Goal: Task Accomplishment & Management: Manage account settings

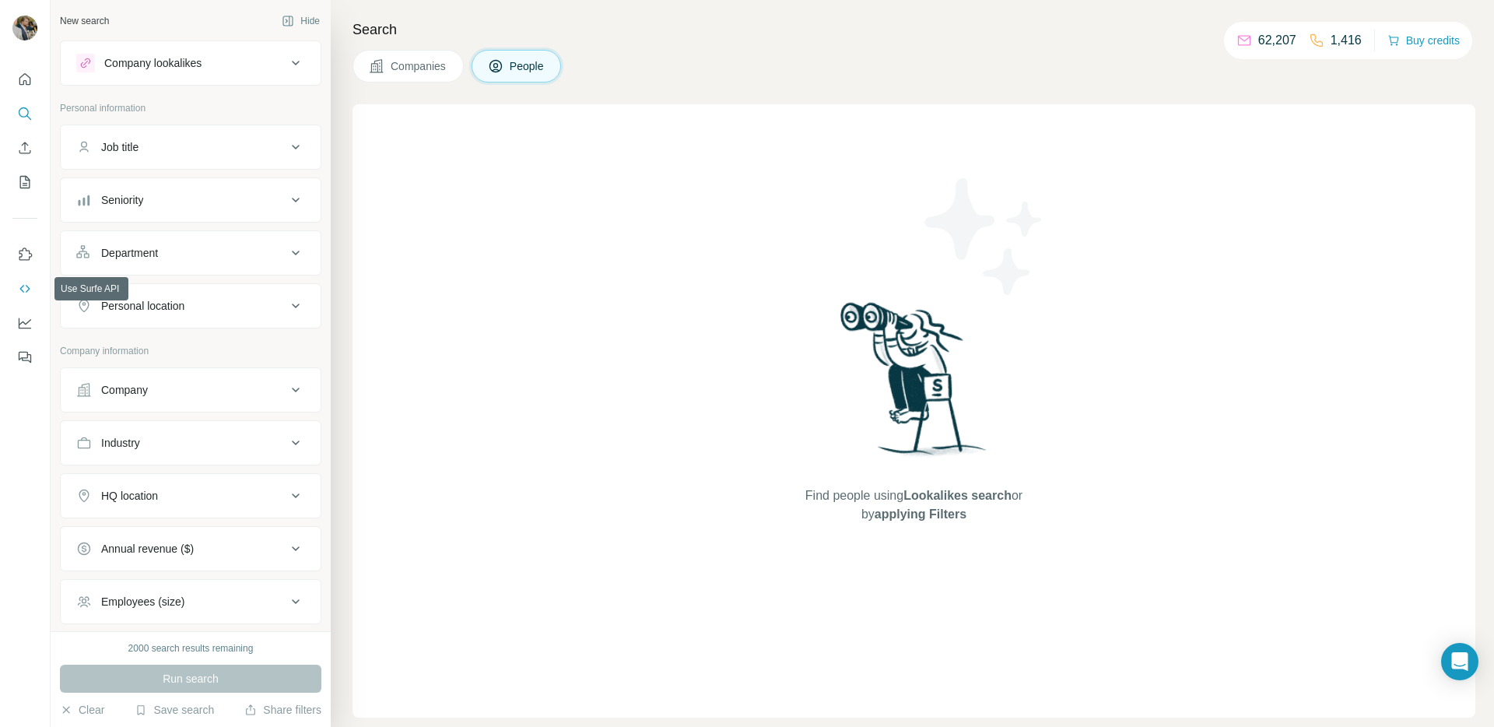
click at [23, 290] on icon "Use Surfe API" at bounding box center [25, 289] width 16 height 16
